Goal: Transaction & Acquisition: Purchase product/service

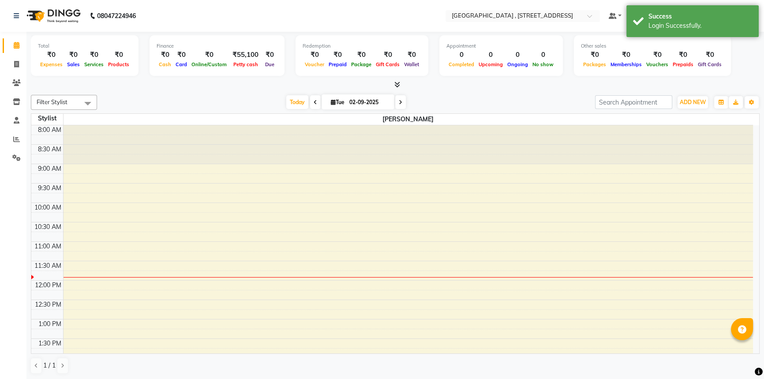
click at [397, 84] on icon at bounding box center [397, 84] width 6 height 7
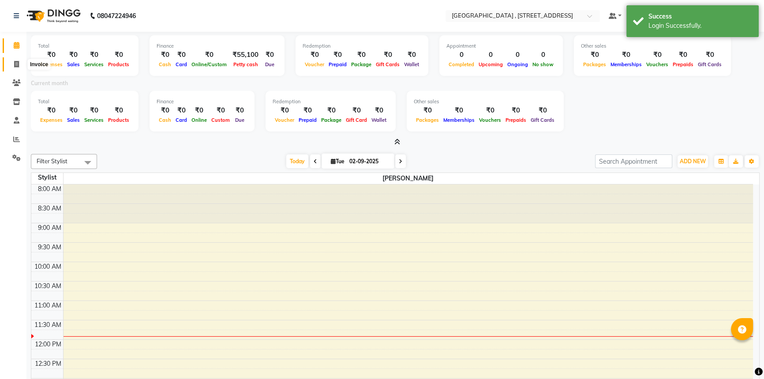
click at [12, 64] on span at bounding box center [16, 65] width 15 height 10
select select "8633"
select select "service"
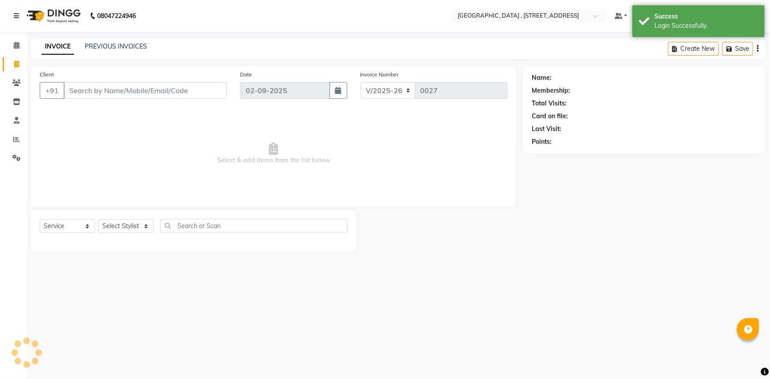
click at [93, 93] on input "Client" at bounding box center [145, 90] width 163 height 17
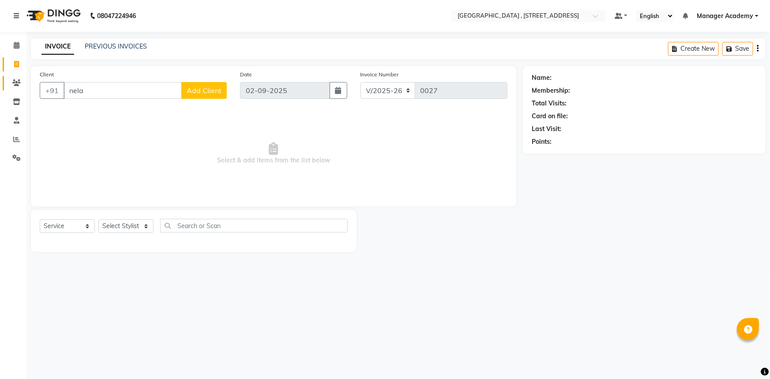
type input "nela"
click at [13, 87] on span at bounding box center [16, 83] width 15 height 10
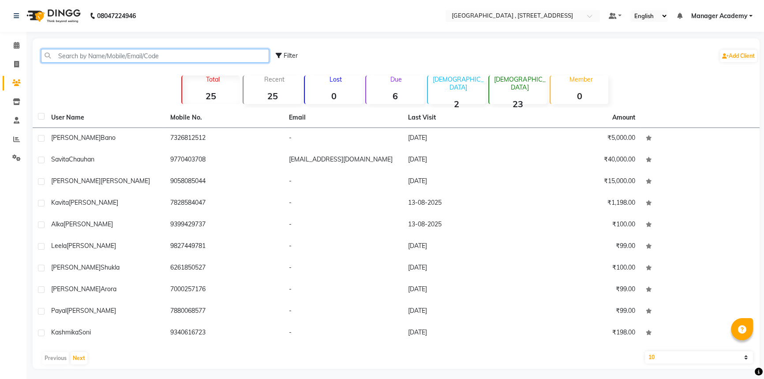
click at [145, 59] on input "text" at bounding box center [155, 56] width 228 height 14
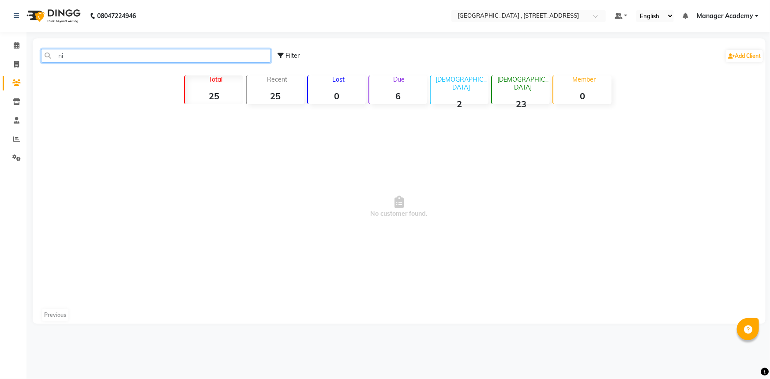
type input "n"
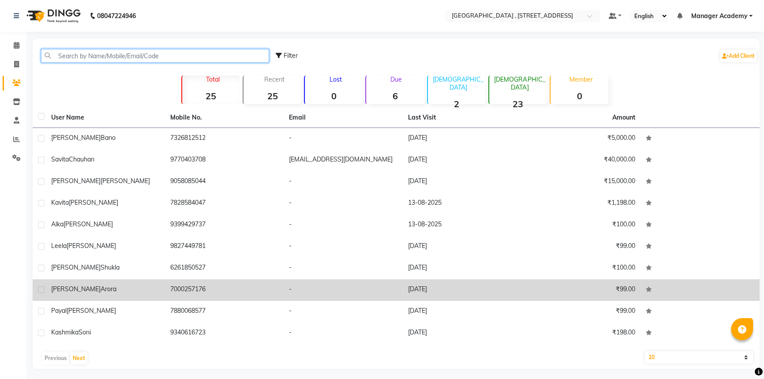
scroll to position [3, 0]
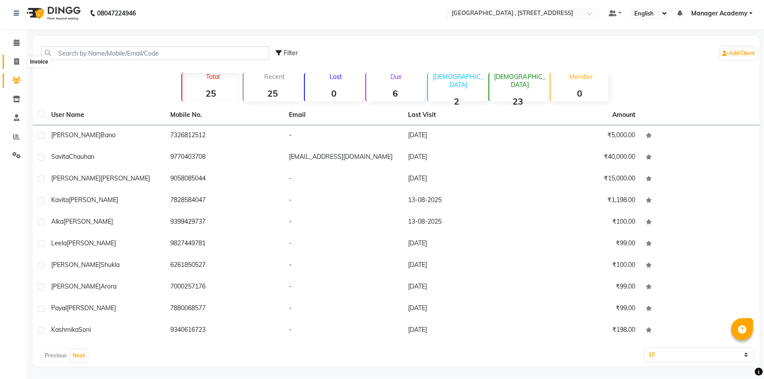
click at [15, 64] on icon at bounding box center [16, 61] width 5 height 7
select select "service"
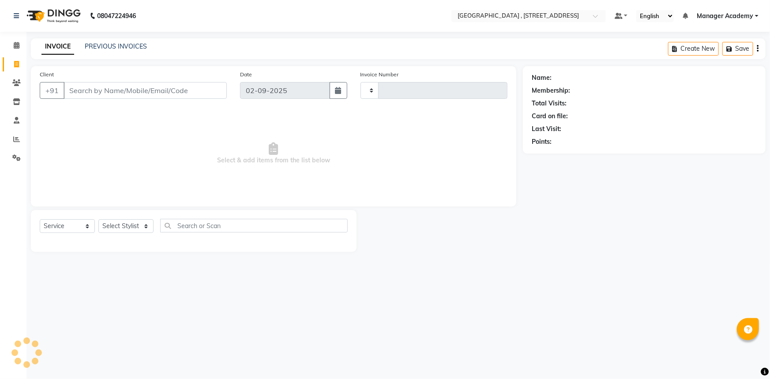
type input "0027"
select select "8633"
click at [82, 94] on input "Client" at bounding box center [145, 90] width 163 height 17
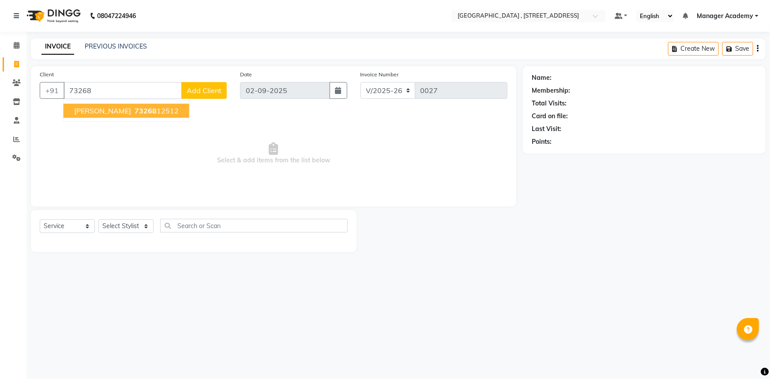
click at [135, 110] on span "73268" at bounding box center [146, 110] width 22 height 9
type input "7326812512"
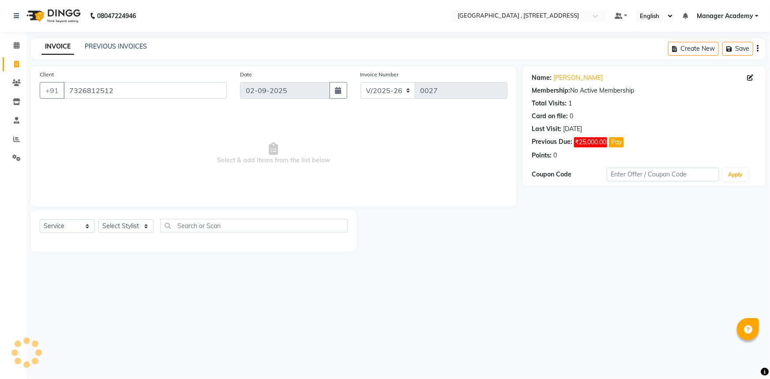
click at [620, 141] on button "Pay" at bounding box center [616, 142] width 15 height 10
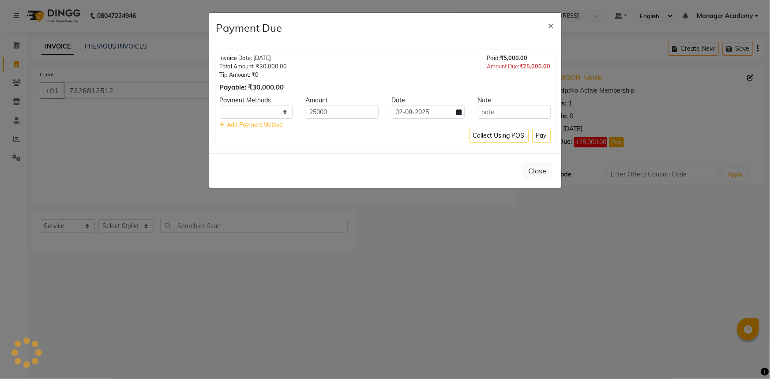
select select "1"
click at [538, 139] on button "Pay" at bounding box center [541, 136] width 19 height 14
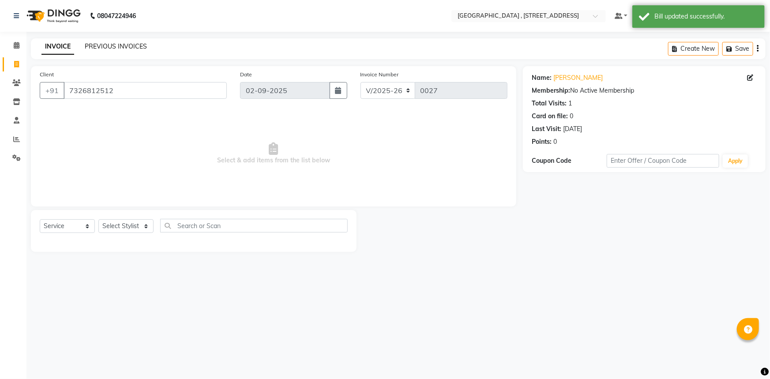
click at [134, 44] on link "PREVIOUS INVOICES" at bounding box center [116, 46] width 62 height 8
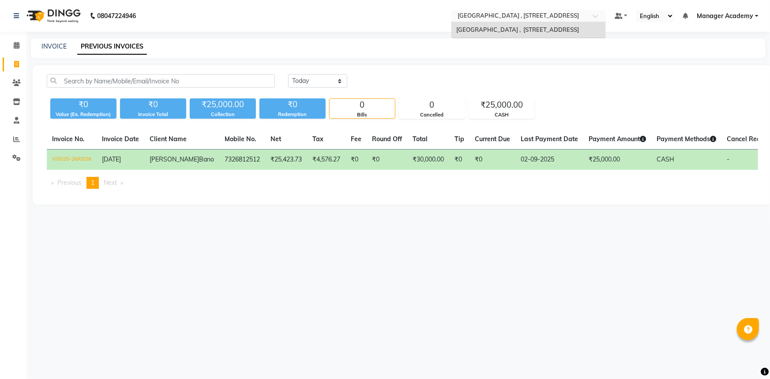
click at [551, 15] on input "text" at bounding box center [520, 16] width 128 height 9
drag, startPoint x: 628, startPoint y: 55, endPoint x: 684, endPoint y: 27, distance: 62.5
click at [629, 55] on div "INVOICE PREVIOUS INVOICES" at bounding box center [398, 48] width 734 height 20
drag, startPoint x: 700, startPoint y: 17, endPoint x: 699, endPoint y: 24, distance: 6.6
click at [700, 17] on span "Manager Academy" at bounding box center [724, 15] width 56 height 9
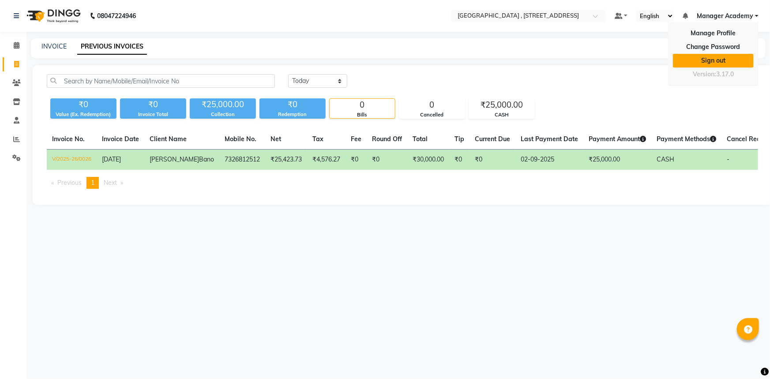
click at [723, 57] on link "Sign out" at bounding box center [713, 61] width 81 height 14
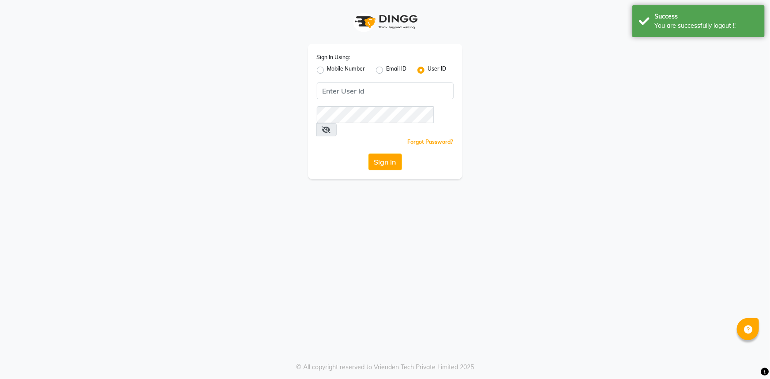
click at [327, 69] on label "Mobile Number" at bounding box center [346, 70] width 38 height 11
click at [327, 69] on input "Mobile Number" at bounding box center [330, 68] width 6 height 6
radio input "true"
radio input "false"
click at [369, 85] on input "Username" at bounding box center [399, 90] width 107 height 17
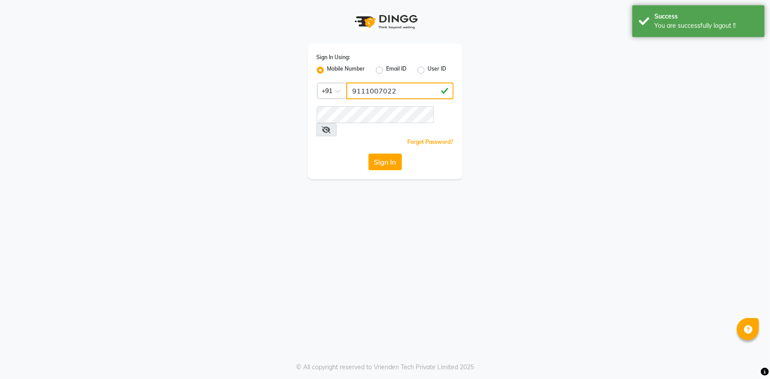
type input "9111007022"
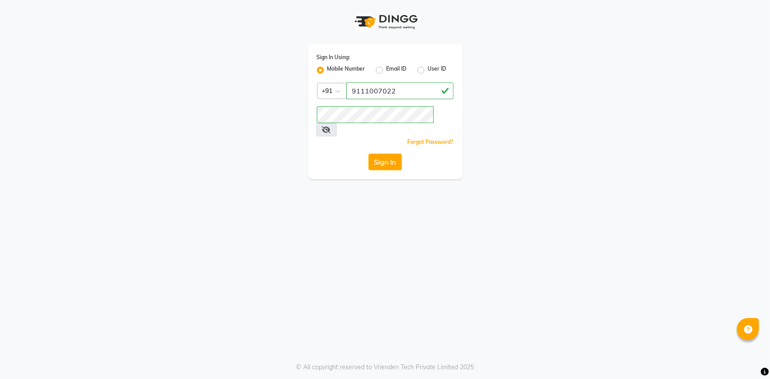
click at [378, 154] on button "Sign In" at bounding box center [385, 161] width 34 height 17
